Goal: Task Accomplishment & Management: Complete application form

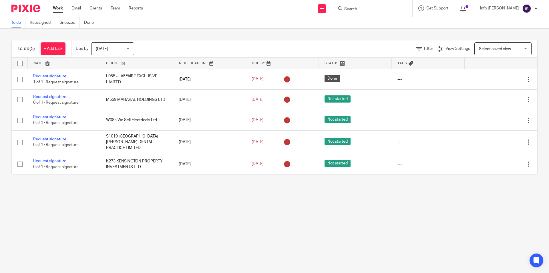
click at [373, 11] on div "You are already signed in." at bounding box center [409, 17] width 269 height 22
click at [360, 10] on input "Search" at bounding box center [369, 9] width 51 height 5
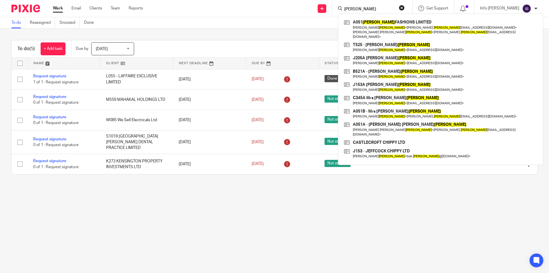
type input "athwal"
click button "submit" at bounding box center [0, 0] width 0 height 0
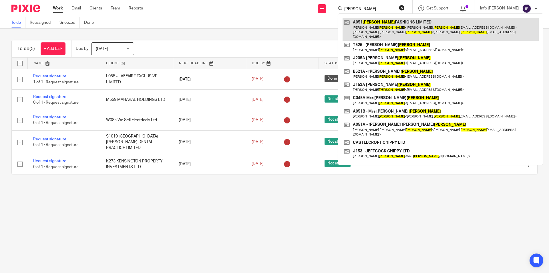
click at [401, 26] on link at bounding box center [441, 29] width 196 height 23
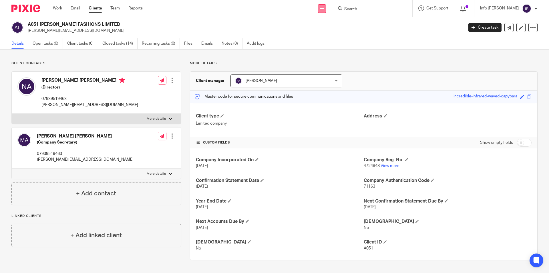
click at [326, 8] on link at bounding box center [322, 8] width 9 height 9
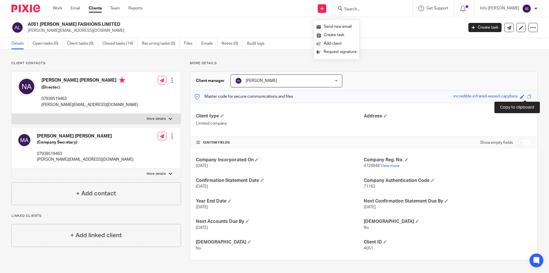
click at [527, 97] on span at bounding box center [529, 96] width 4 height 4
click at [382, 9] on input "Search" at bounding box center [369, 9] width 51 height 5
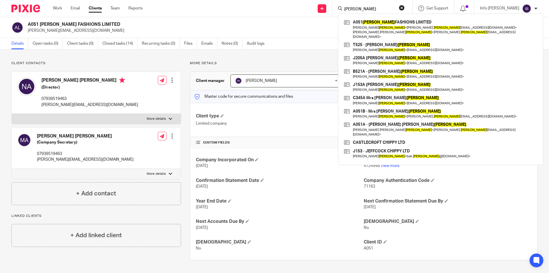
type input "athwal"
drag, startPoint x: 374, startPoint y: 8, endPoint x: 335, endPoint y: 7, distance: 38.6
click at [335, 7] on div "Send new email Create task Add client Request signature athwal A051 ATHWAL FASH…" at bounding box center [350, 8] width 398 height 17
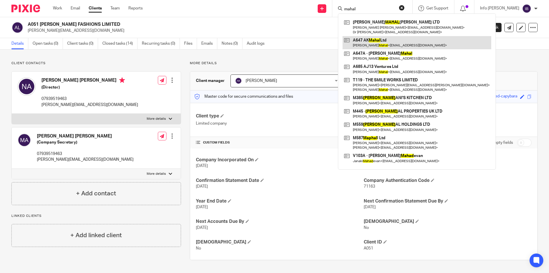
type input "mahal"
click at [381, 43] on link at bounding box center [417, 42] width 149 height 13
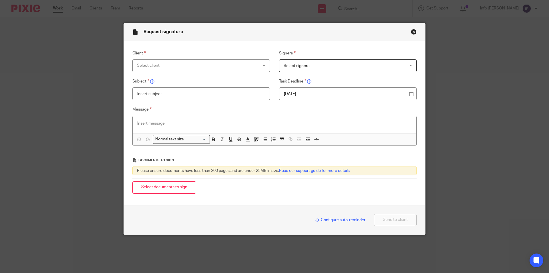
click at [152, 65] on div "Select client" at bounding box center [190, 65] width 106 height 12
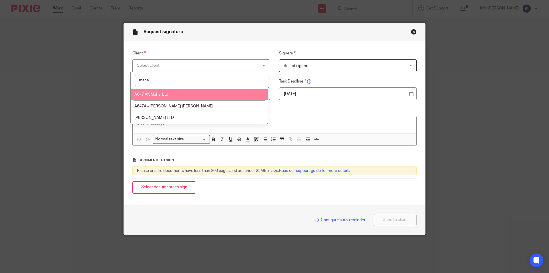
type input "mahal"
click at [157, 96] on span "A647 AK Mahal Ltd" at bounding box center [151, 94] width 34 height 4
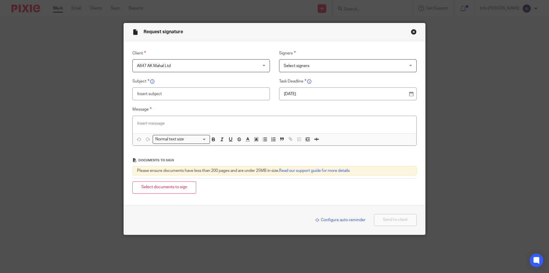
click at [314, 65] on span "Select signers" at bounding box center [337, 65] width 106 height 12
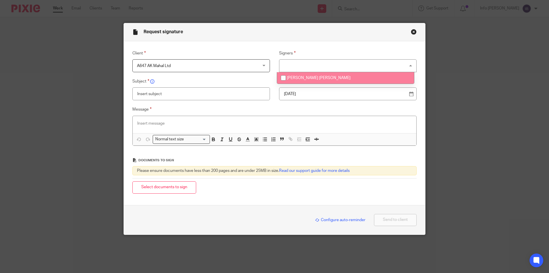
click at [304, 80] on span "[PERSON_NAME] [PERSON_NAME]" at bounding box center [319, 78] width 64 height 4
checkbox input "true"
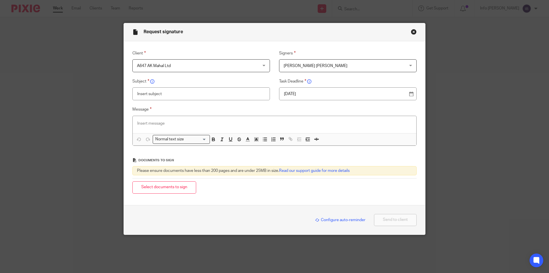
click at [188, 96] on input "text" at bounding box center [201, 93] width 138 height 13
type input "Accounts Pack"
click at [162, 127] on div at bounding box center [275, 124] width 284 height 17
click at [165, 124] on p at bounding box center [274, 123] width 275 height 6
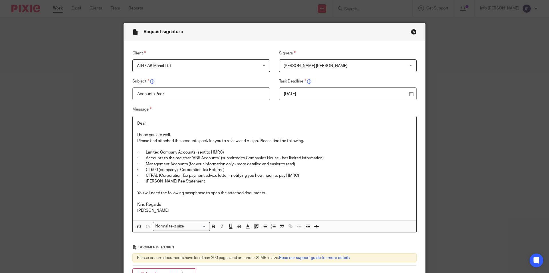
click at [144, 124] on p "Dear ," at bounding box center [274, 123] width 275 height 6
click at [267, 193] on p "You will need the following passphrase to open the attached documents." at bounding box center [274, 193] width 275 height 6
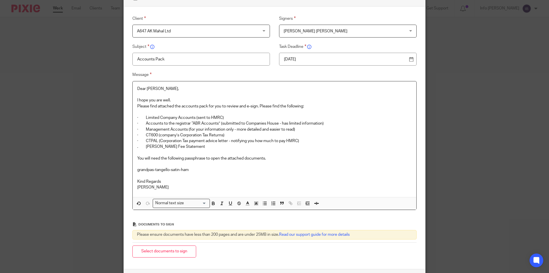
scroll to position [84, 0]
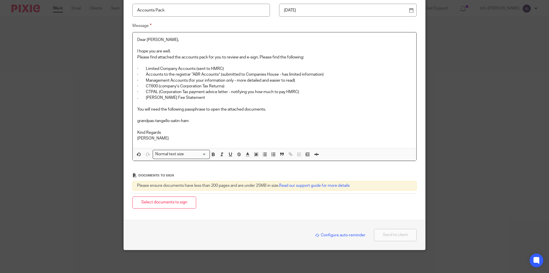
click at [344, 234] on span "Configure auto-reminder" at bounding box center [340, 235] width 50 height 4
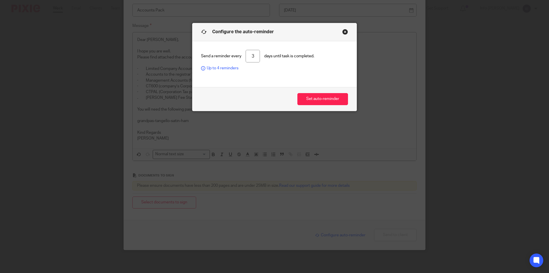
drag, startPoint x: 256, startPoint y: 55, endPoint x: 237, endPoint y: 55, distance: 18.6
click at [237, 55] on div "Send a reminder every 3 days until task is completed. Up to 4 reminders" at bounding box center [274, 60] width 147 height 21
type input "4"
click at [313, 98] on button "Set auto-reminder" at bounding box center [322, 99] width 51 height 12
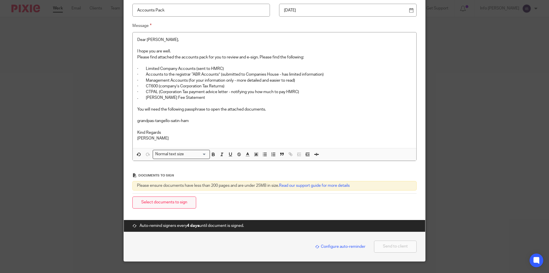
click at [176, 201] on button "Select documents to sign" at bounding box center [164, 202] width 64 height 12
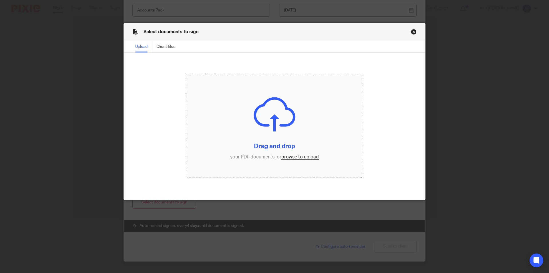
click at [265, 126] on input "file" at bounding box center [274, 126] width 175 height 102
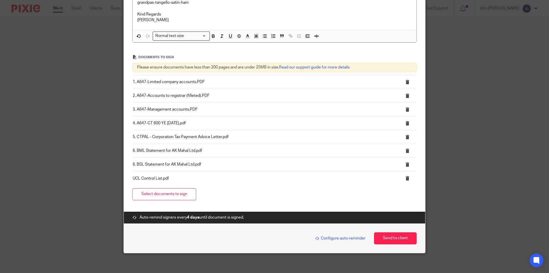
scroll to position [205, 0]
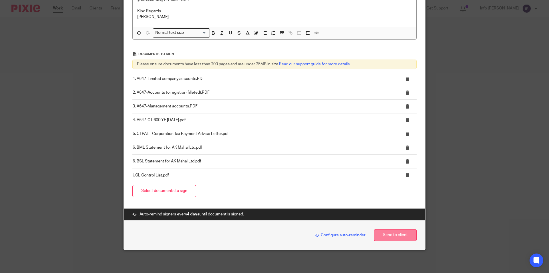
click at [396, 237] on button "Send to client" at bounding box center [395, 235] width 43 height 12
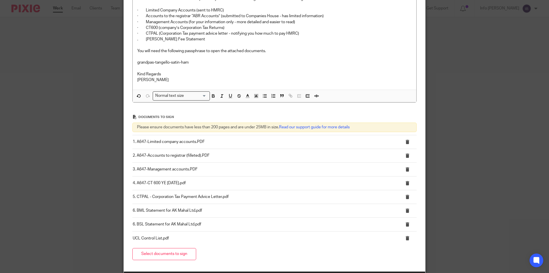
scroll to position [62, 0]
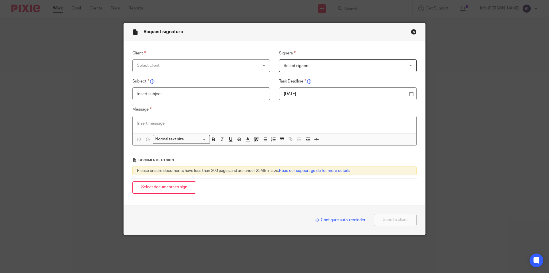
click at [199, 63] on div "Select client" at bounding box center [190, 65] width 106 height 12
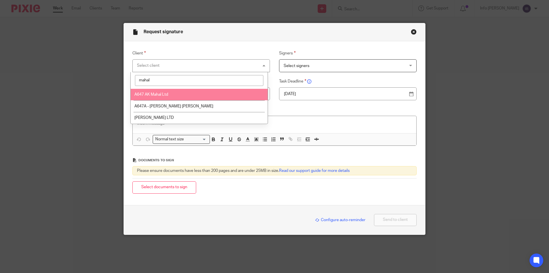
type input "mahal"
click at [176, 94] on li "A647 AK Mahal Ltd" at bounding box center [199, 95] width 137 height 12
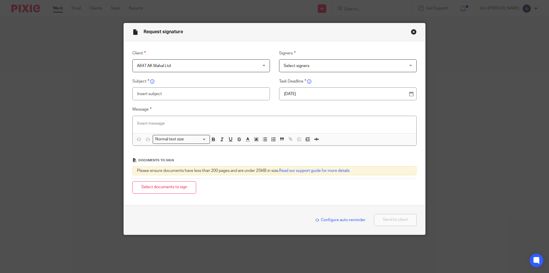
click at [298, 66] on span "Select signers" at bounding box center [297, 66] width 26 height 4
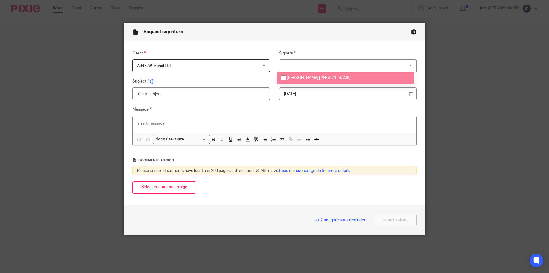
click at [297, 76] on span "[PERSON_NAME] [PERSON_NAME]" at bounding box center [319, 78] width 64 height 4
checkbox input "true"
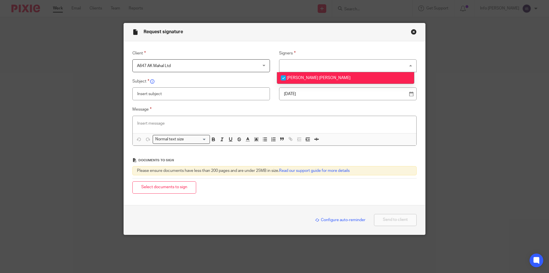
click at [203, 90] on input "text" at bounding box center [201, 93] width 138 height 13
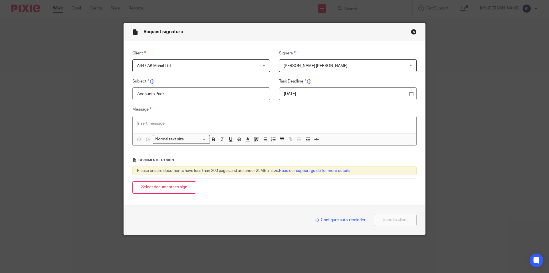
type input "Accounts Pack"
click at [140, 121] on p at bounding box center [274, 123] width 275 height 6
paste div
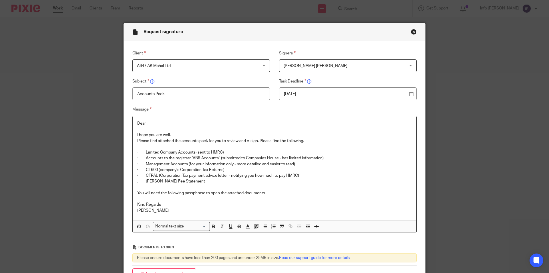
click at [144, 124] on p "Dear ," at bounding box center [274, 123] width 275 height 6
click at [271, 193] on p "You will need the following passphrase to open the attached documents." at bounding box center [274, 193] width 275 height 6
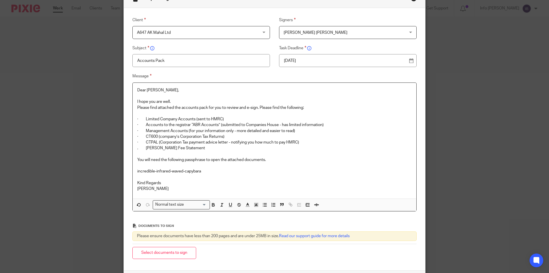
scroll to position [84, 0]
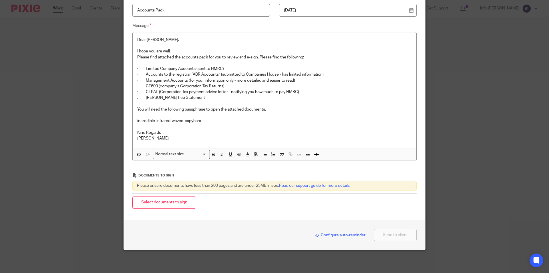
click at [331, 233] on span "Configure auto-reminder" at bounding box center [340, 235] width 50 height 4
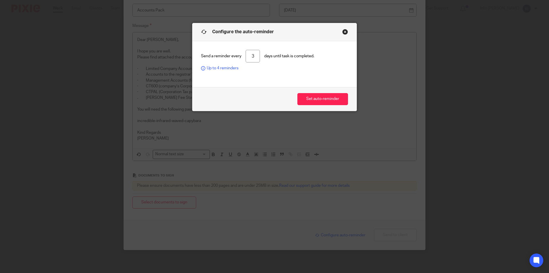
drag, startPoint x: 255, startPoint y: 57, endPoint x: 236, endPoint y: 57, distance: 18.9
click at [236, 57] on div "Send a reminder every 3 days until task is completed. Up to 4 reminders" at bounding box center [274, 60] width 147 height 21
type input "4"
click at [324, 102] on button "Set auto-reminder" at bounding box center [322, 99] width 51 height 12
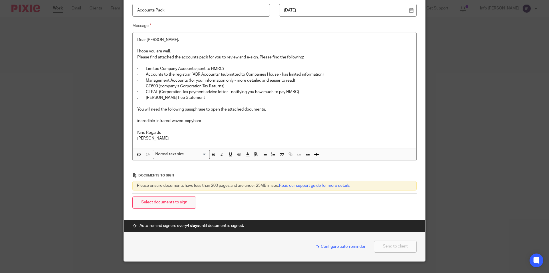
click at [160, 202] on button "Select documents to sign" at bounding box center [164, 202] width 64 height 12
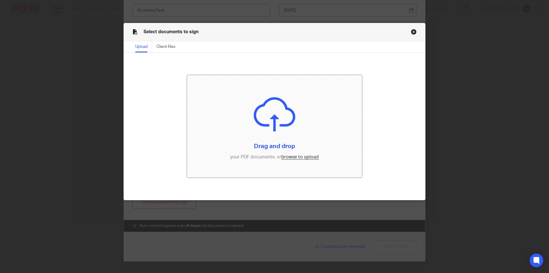
click at [260, 130] on input "file" at bounding box center [274, 126] width 175 height 102
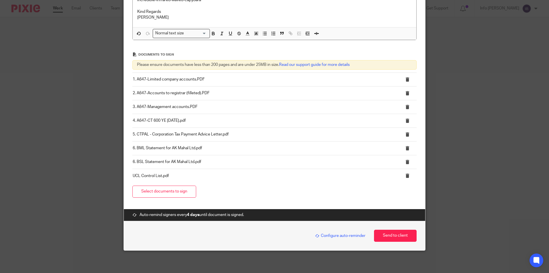
scroll to position [205, 0]
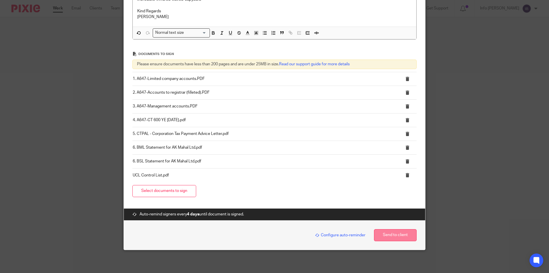
click at [387, 235] on button "Send to client" at bounding box center [395, 235] width 43 height 12
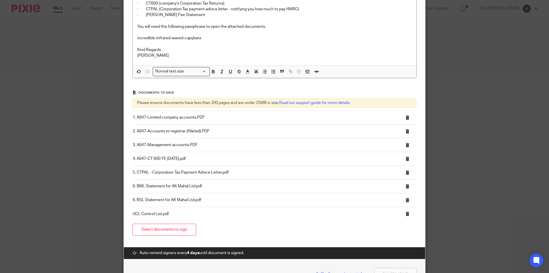
scroll to position [119, 0]
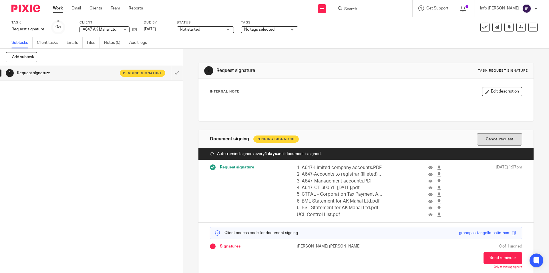
click at [489, 138] on button "Cancel request" at bounding box center [499, 139] width 45 height 12
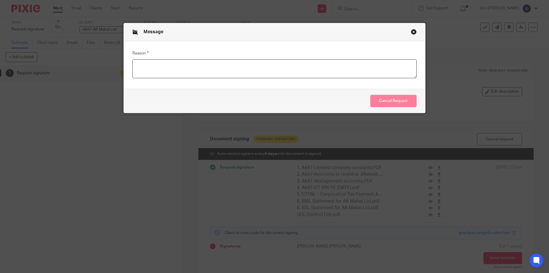
click at [171, 62] on textarea "Reason" at bounding box center [274, 68] width 284 height 19
type textarea "Reuploading"
click at [400, 104] on button "Cancel Request" at bounding box center [393, 101] width 46 height 12
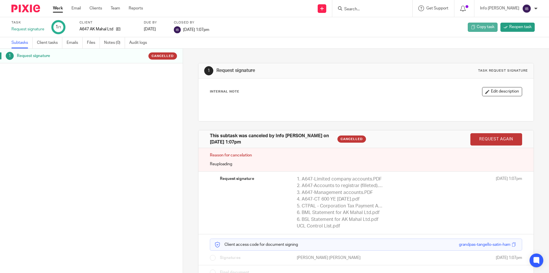
click at [477, 28] on span "Copy task" at bounding box center [486, 27] width 18 height 6
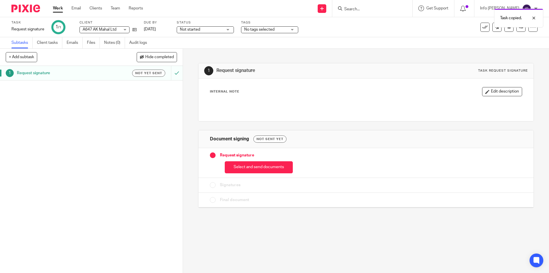
click at [335, 9] on div "Task copied." at bounding box center [409, 17] width 269 height 22
click at [324, 9] on icon at bounding box center [321, 8] width 3 height 3
click at [339, 53] on link "Request signature" at bounding box center [337, 52] width 40 height 8
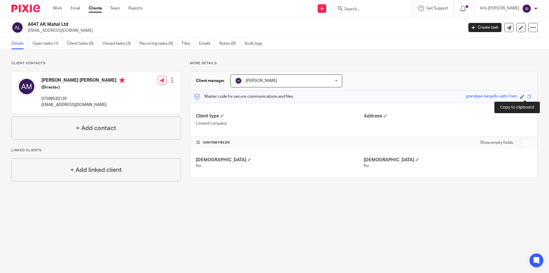
click at [527, 97] on span at bounding box center [529, 96] width 4 height 4
click at [363, 3] on div at bounding box center [372, 8] width 80 height 17
click at [364, 11] on input "Search" at bounding box center [369, 9] width 51 height 5
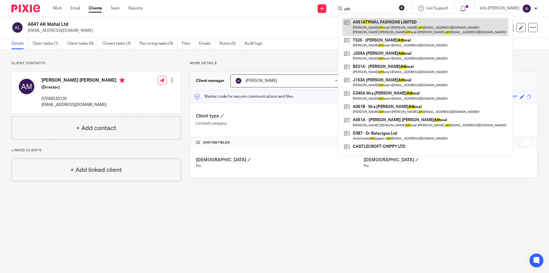
type input "ath"
click at [395, 25] on link at bounding box center [426, 27] width 166 height 18
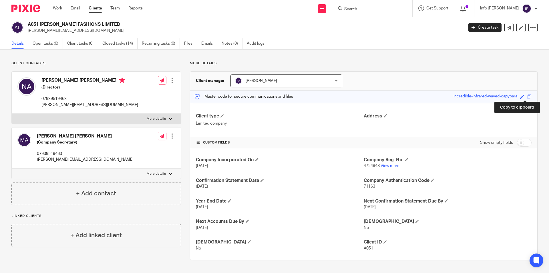
click at [527, 95] on span at bounding box center [529, 96] width 4 height 4
click at [366, 7] on input "Search" at bounding box center [369, 9] width 51 height 5
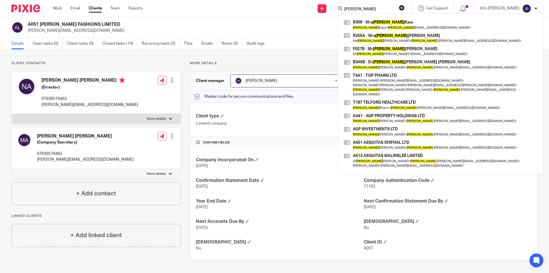
type input "[PERSON_NAME]"
click at [405, 9] on button "reset" at bounding box center [402, 8] width 6 height 6
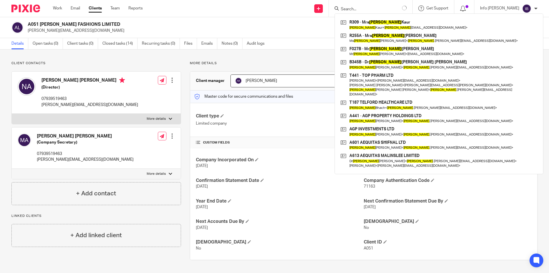
click at [373, 6] on form at bounding box center [373, 8] width 66 height 7
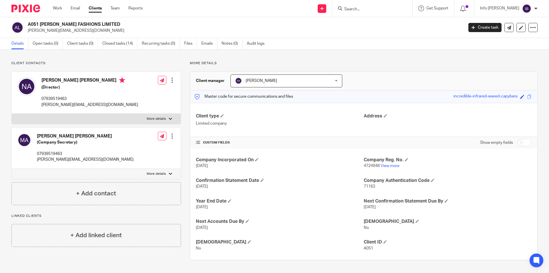
click at [372, 11] on input "Search" at bounding box center [369, 9] width 51 height 5
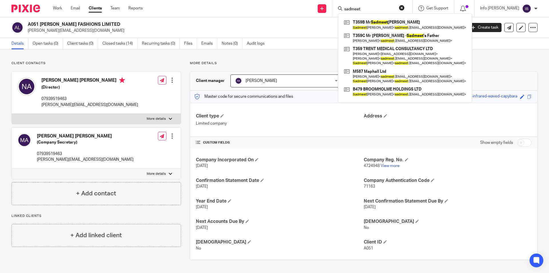
type input "sadmeet"
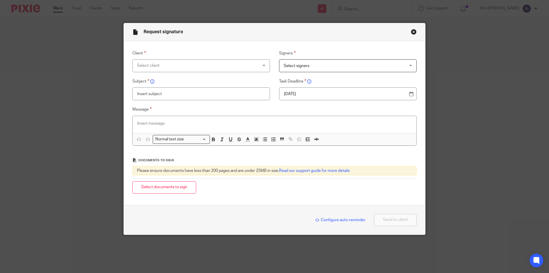
click at [194, 66] on div "Select client" at bounding box center [190, 65] width 106 height 12
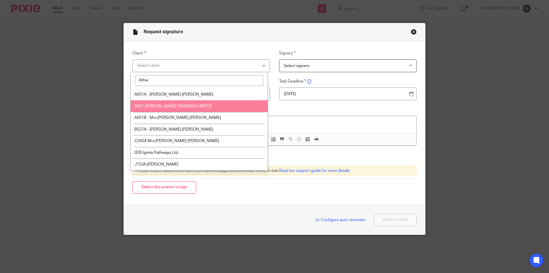
type input "Athw"
click at [176, 109] on li "A051 [PERSON_NAME] FASHIONS LIMITED" at bounding box center [199, 106] width 137 height 12
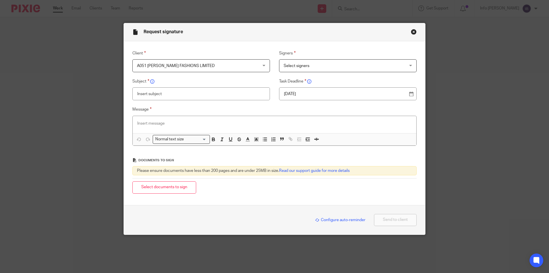
click at [324, 65] on span "Select signers" at bounding box center [337, 65] width 106 height 12
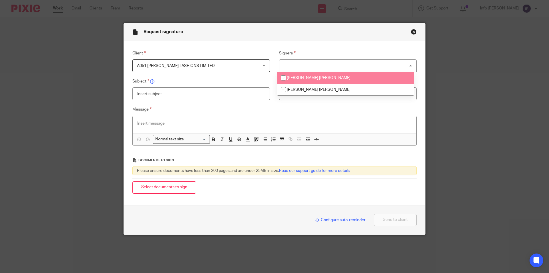
click at [308, 79] on span "[PERSON_NAME] [PERSON_NAME]" at bounding box center [319, 78] width 64 height 4
checkbox input "true"
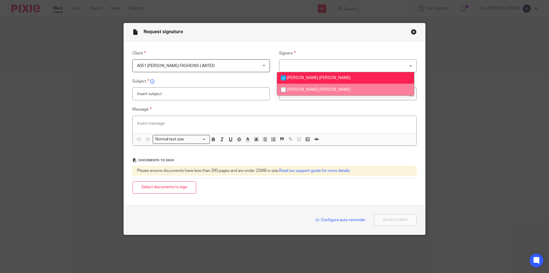
click at [180, 97] on input "text" at bounding box center [201, 93] width 138 height 13
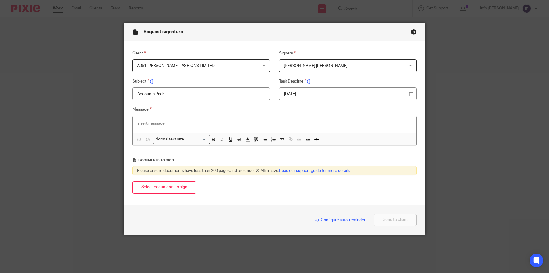
type input "Accounts Pack"
click at [143, 123] on p at bounding box center [274, 123] width 275 height 6
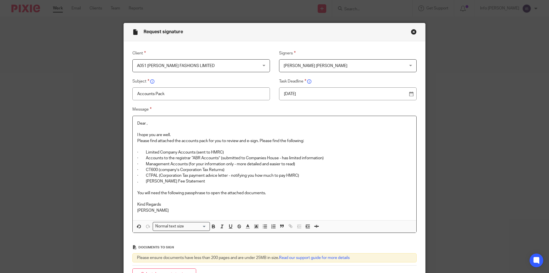
click at [144, 122] on p "Dear ," at bounding box center [274, 123] width 275 height 6
click at [270, 192] on p "You will need the following passphrase to open the attached documents." at bounding box center [274, 193] width 275 height 6
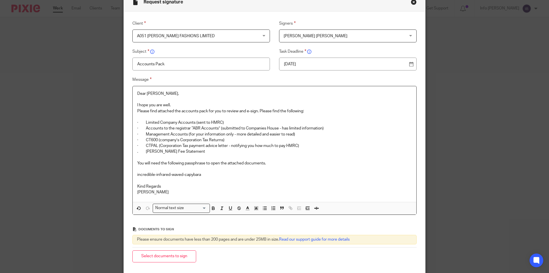
scroll to position [84, 0]
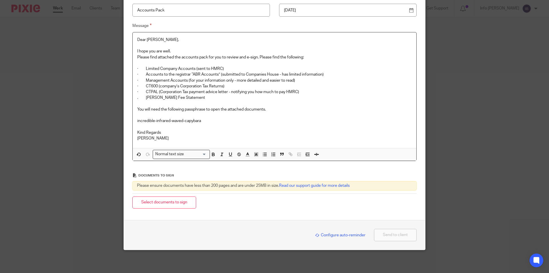
click at [328, 235] on span "Configure auto-reminder" at bounding box center [340, 235] width 50 height 4
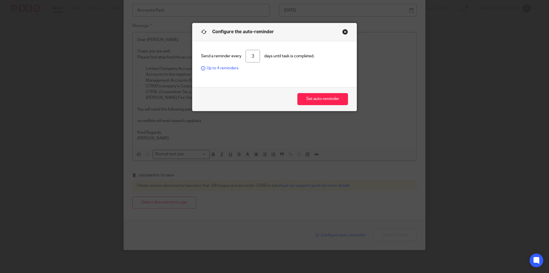
drag, startPoint x: 251, startPoint y: 55, endPoint x: 222, endPoint y: 54, distance: 29.5
click at [222, 54] on div "Send a reminder every 3 days until task is completed. Up to 4 reminders" at bounding box center [274, 60] width 147 height 21
type input "4"
click at [317, 97] on button "Set auto-reminder" at bounding box center [322, 99] width 51 height 12
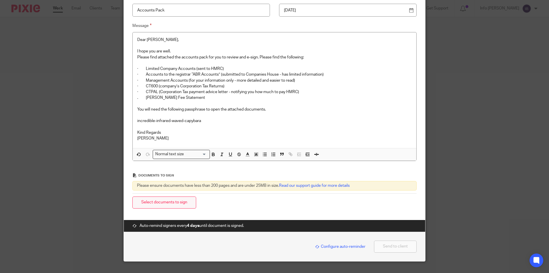
click at [165, 205] on button "Select documents to sign" at bounding box center [164, 202] width 64 height 12
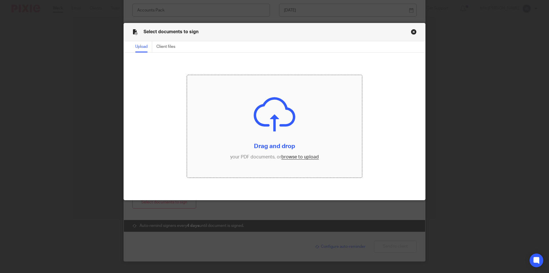
click at [275, 124] on input "file" at bounding box center [274, 126] width 175 height 102
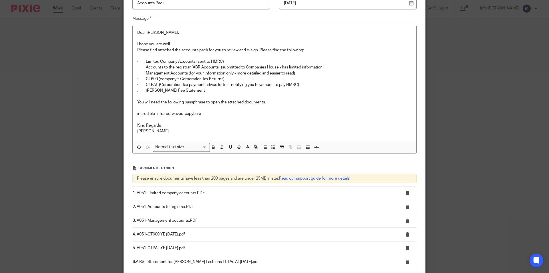
scroll to position [0, 0]
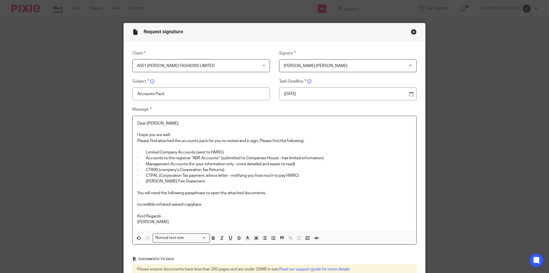
click at [174, 135] on p "I hope you are well." at bounding box center [274, 135] width 275 height 6
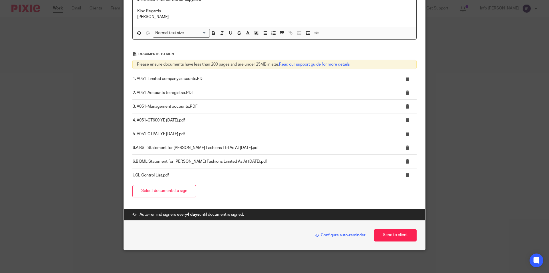
scroll to position [211, 0]
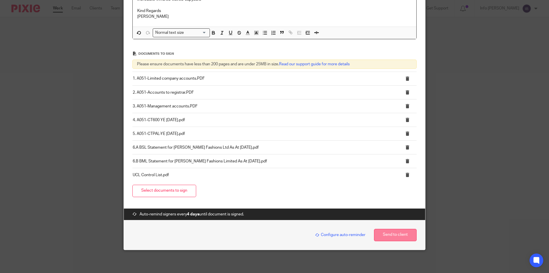
click at [388, 237] on button "Send to client" at bounding box center [395, 235] width 43 height 12
